Goal: Task Accomplishment & Management: Use online tool/utility

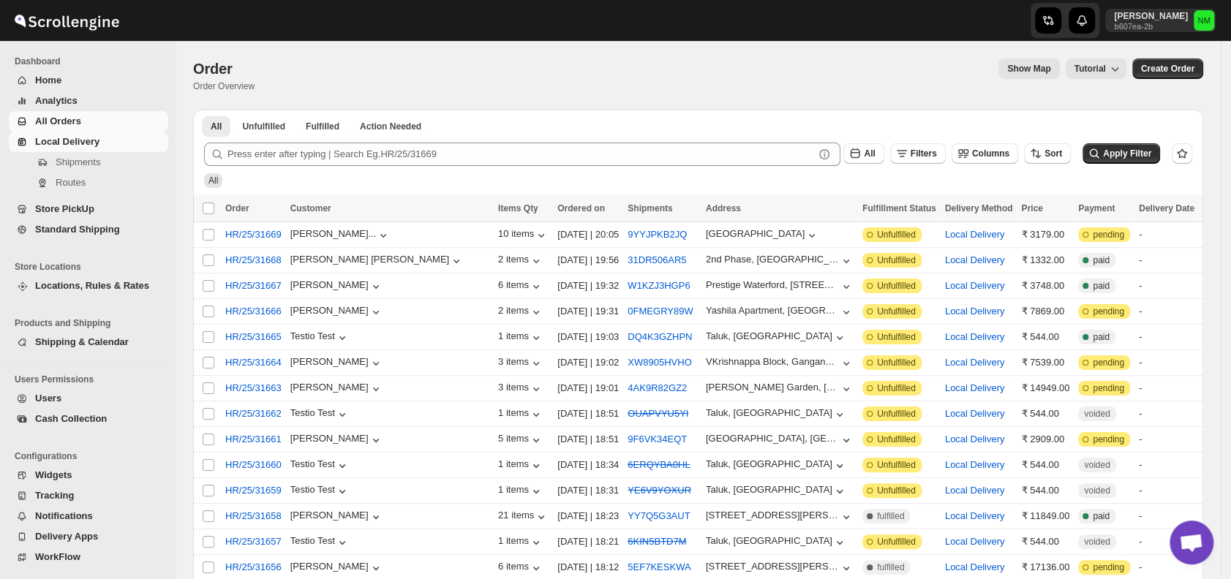
click at [76, 142] on span "Local Delivery" at bounding box center [67, 141] width 64 height 11
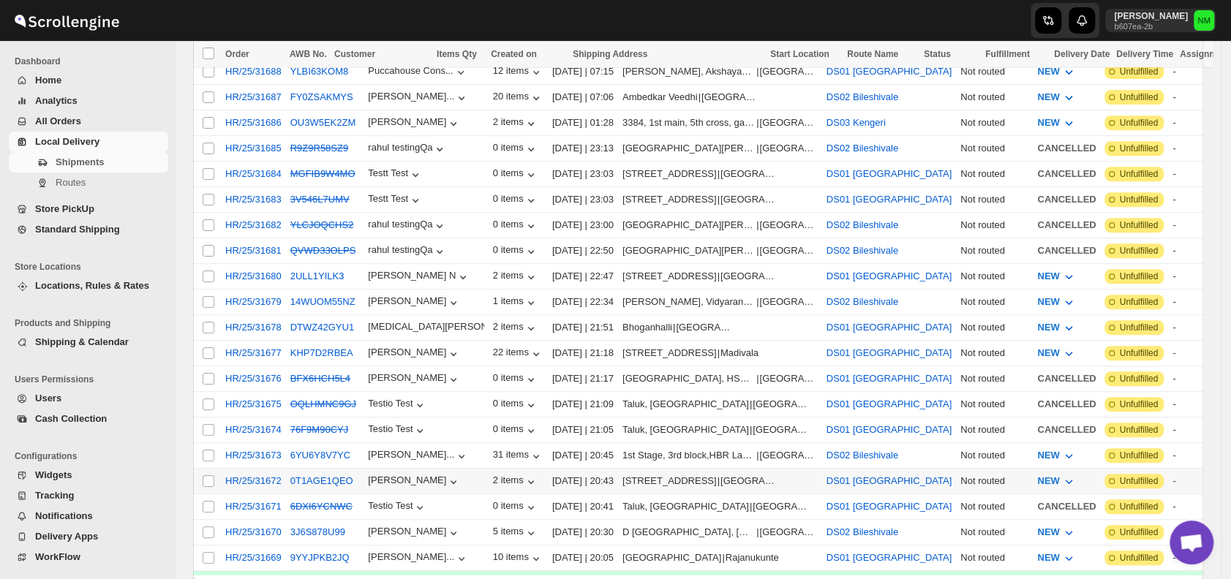
scroll to position [355, 0]
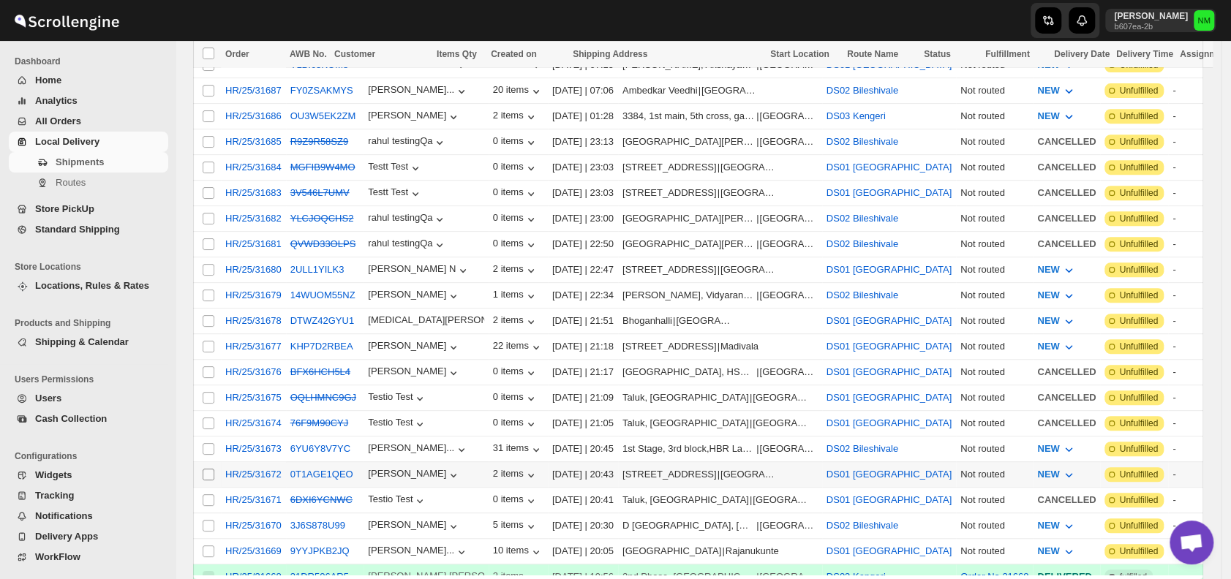
click at [209, 469] on input "Select shipment" at bounding box center [209, 475] width 12 height 12
checkbox input "true"
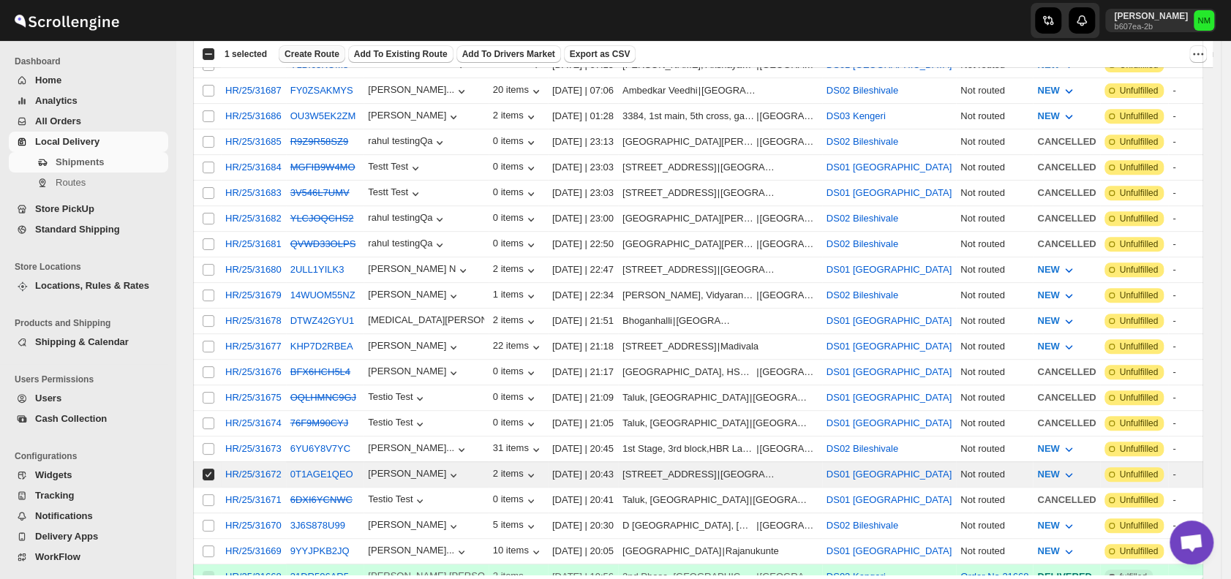
click at [311, 52] on span "Create Route" at bounding box center [312, 54] width 55 height 12
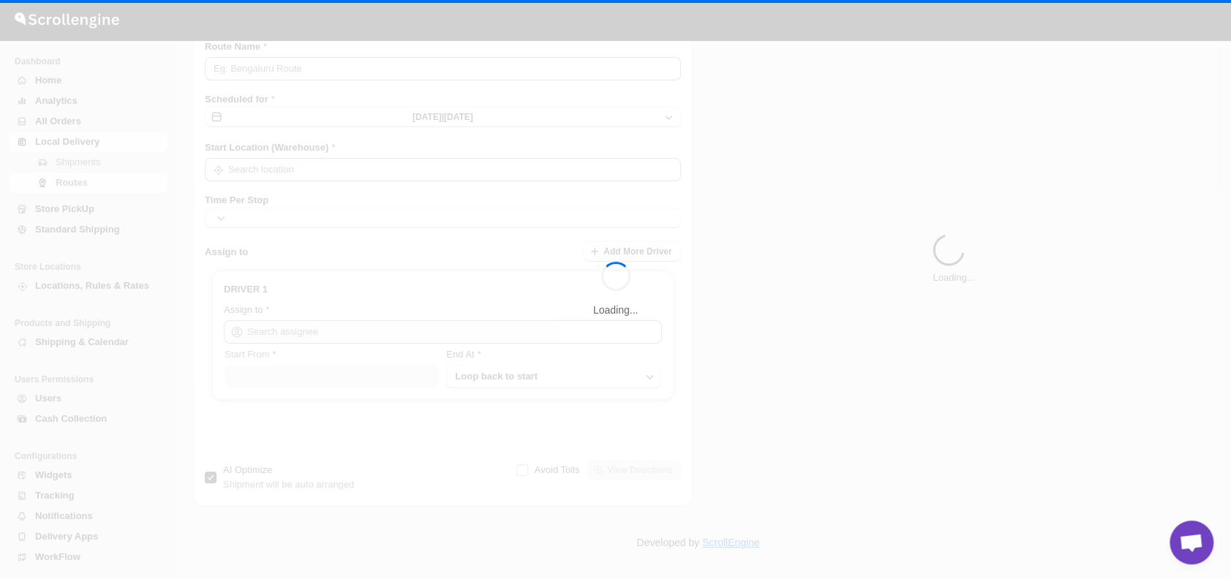
type input "Route - 10/10-0717"
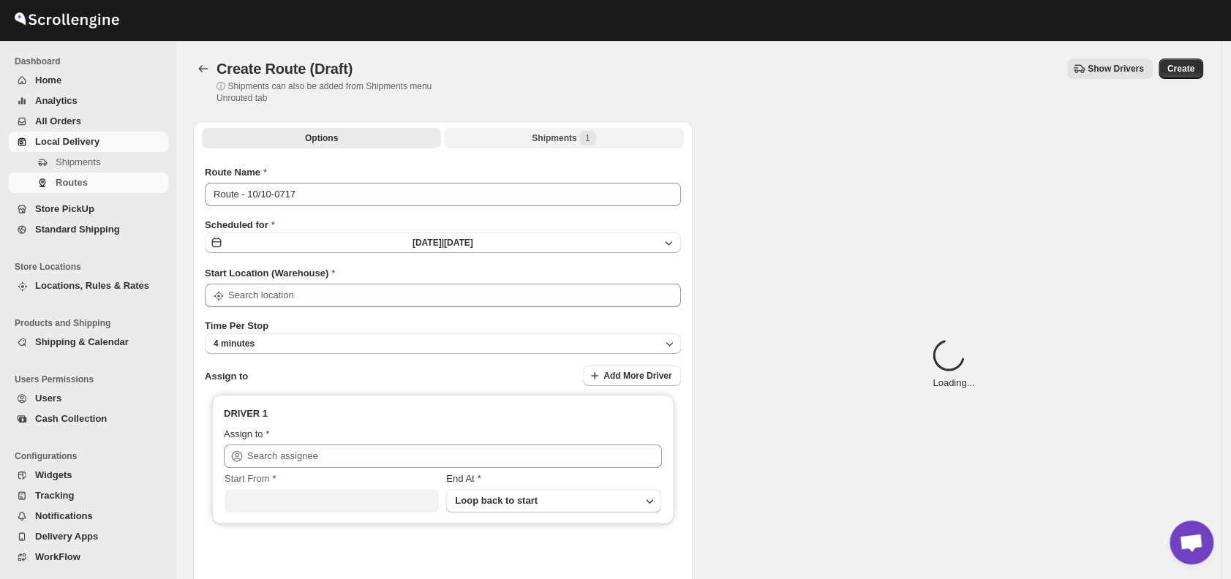
type input "DS01 [GEOGRAPHIC_DATA]"
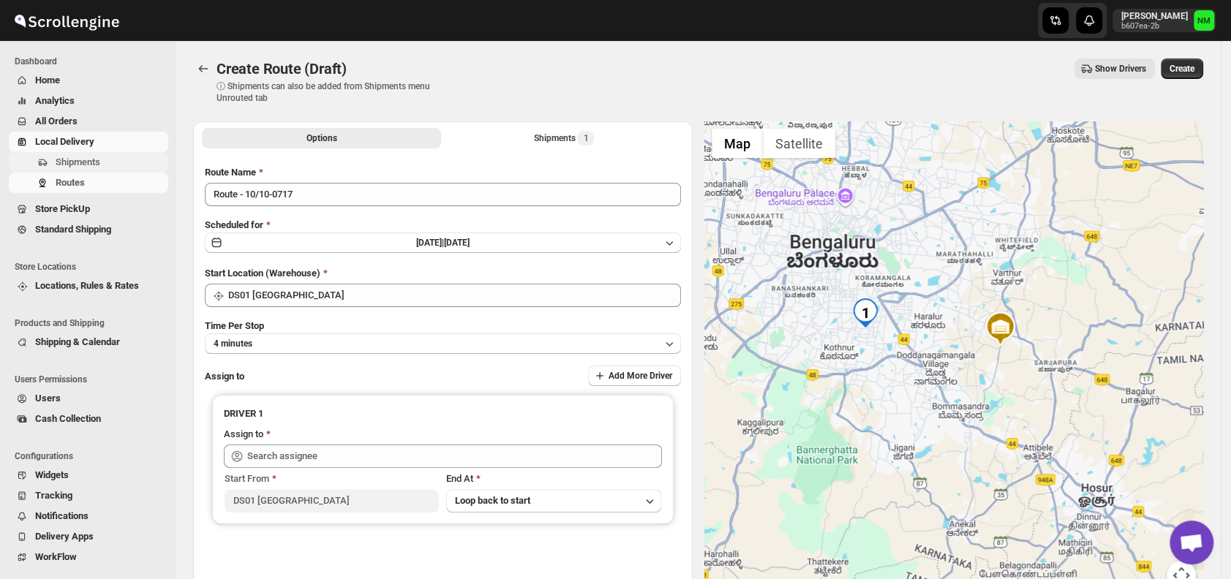
click at [95, 165] on span "Shipments" at bounding box center [78, 162] width 45 height 11
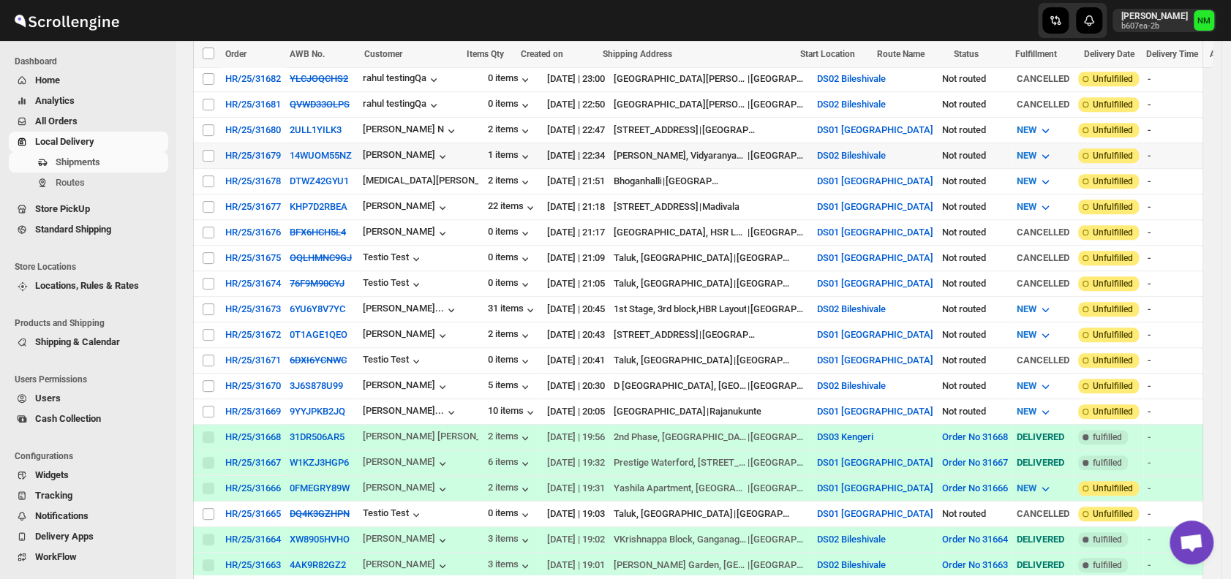
scroll to position [503, 0]
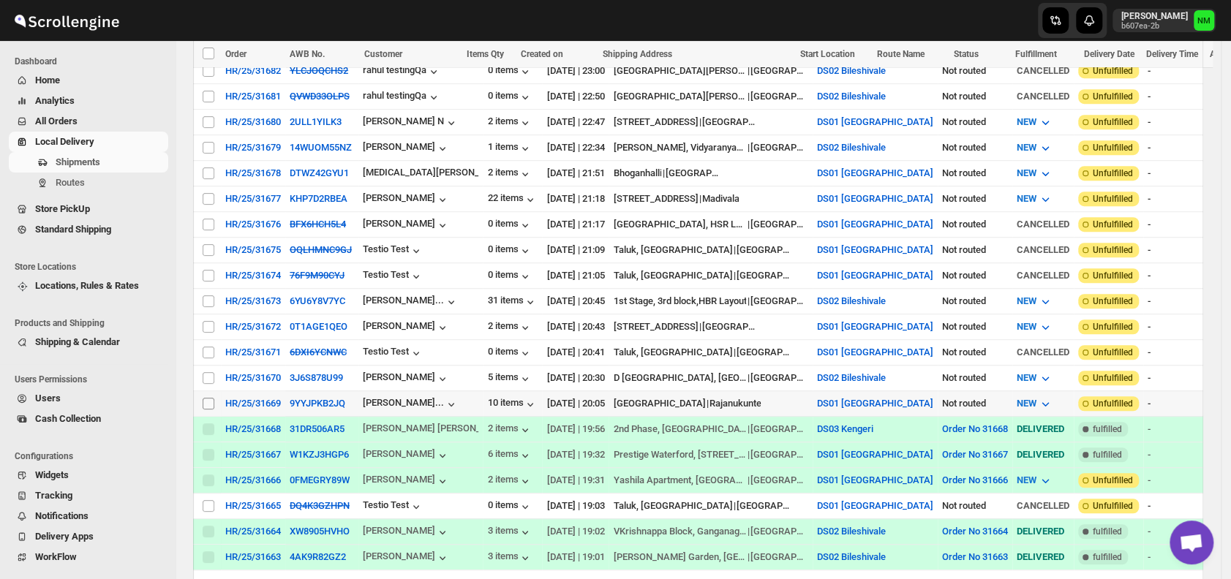
click at [206, 398] on input "Select shipment" at bounding box center [209, 404] width 12 height 12
checkbox input "true"
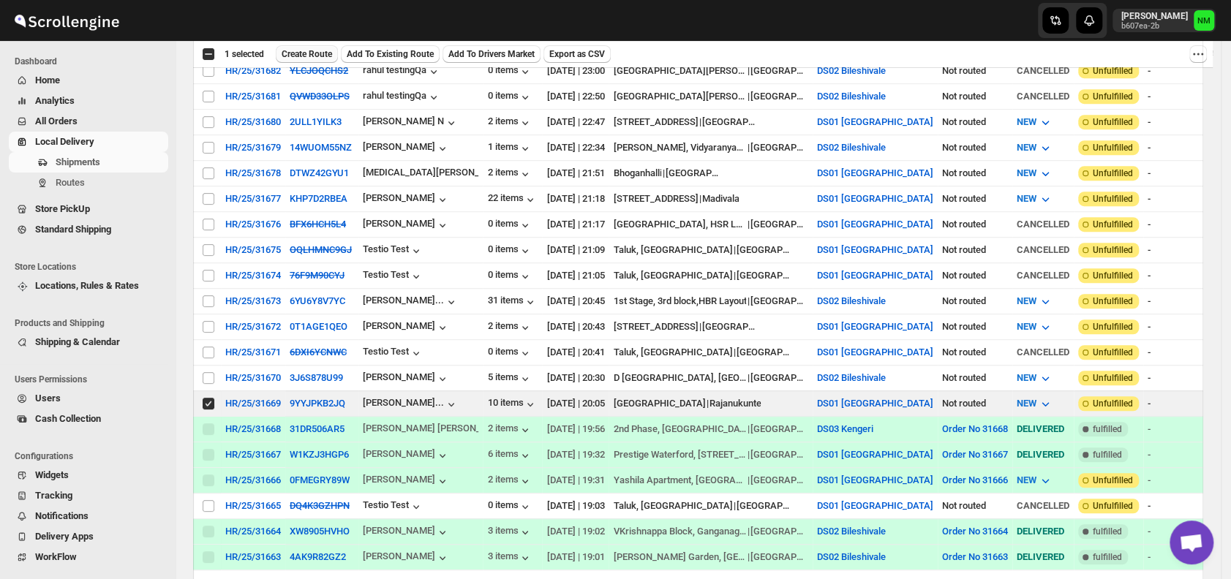
click at [318, 49] on span "Create Route" at bounding box center [307, 54] width 50 height 12
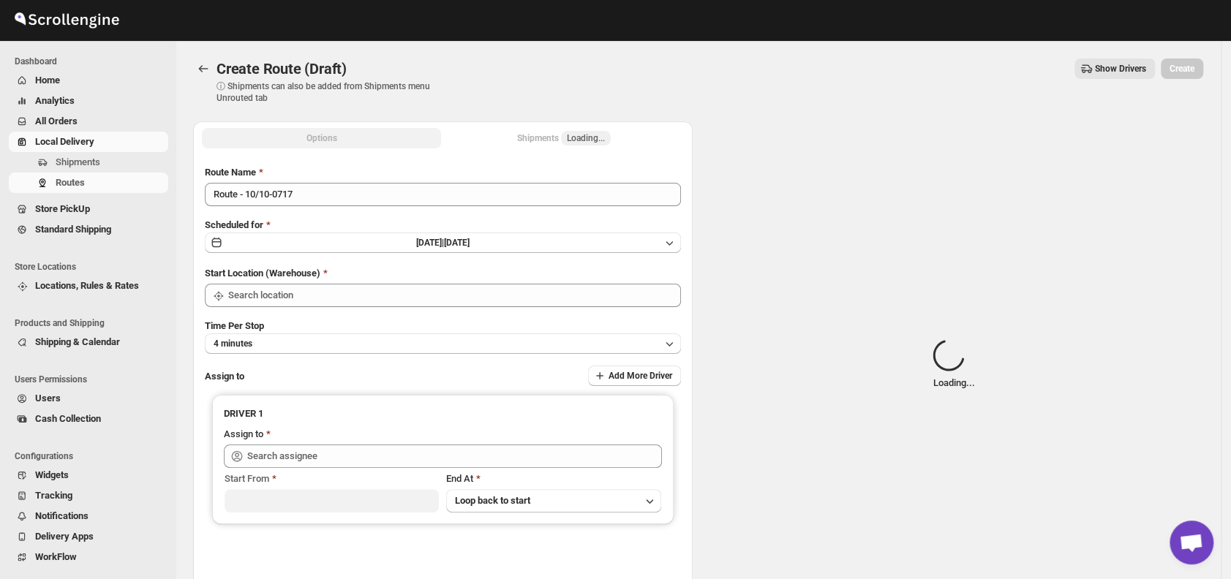
type input "DS01 [GEOGRAPHIC_DATA]"
